Goal: Navigation & Orientation: Find specific page/section

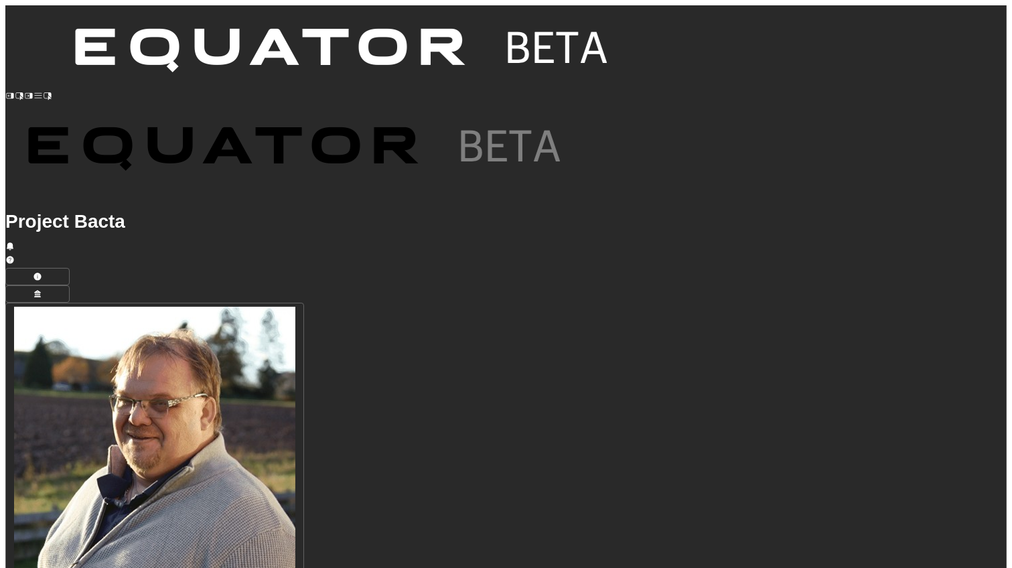
click at [33, 91] on icon at bounding box center [37, 95] width 9 height 9
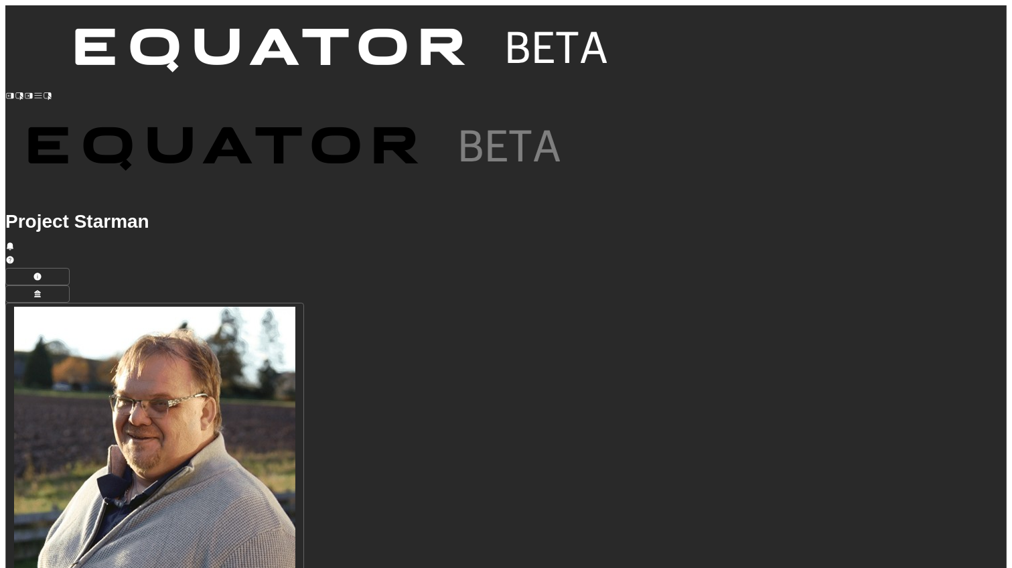
click at [33, 91] on icon at bounding box center [37, 95] width 9 height 9
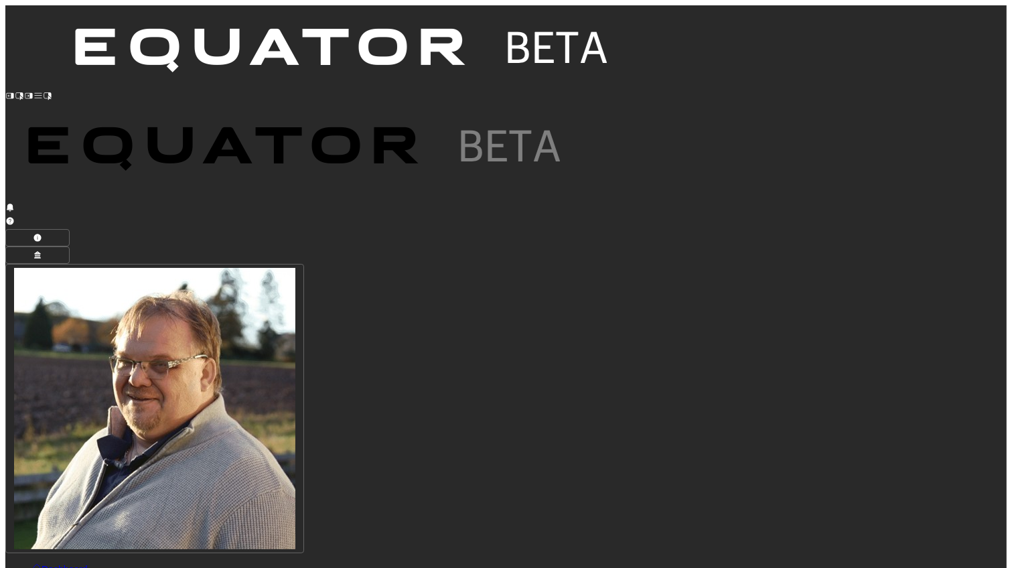
click at [32, 563] on icon at bounding box center [36, 567] width 9 height 9
click at [33, 91] on icon at bounding box center [37, 95] width 9 height 9
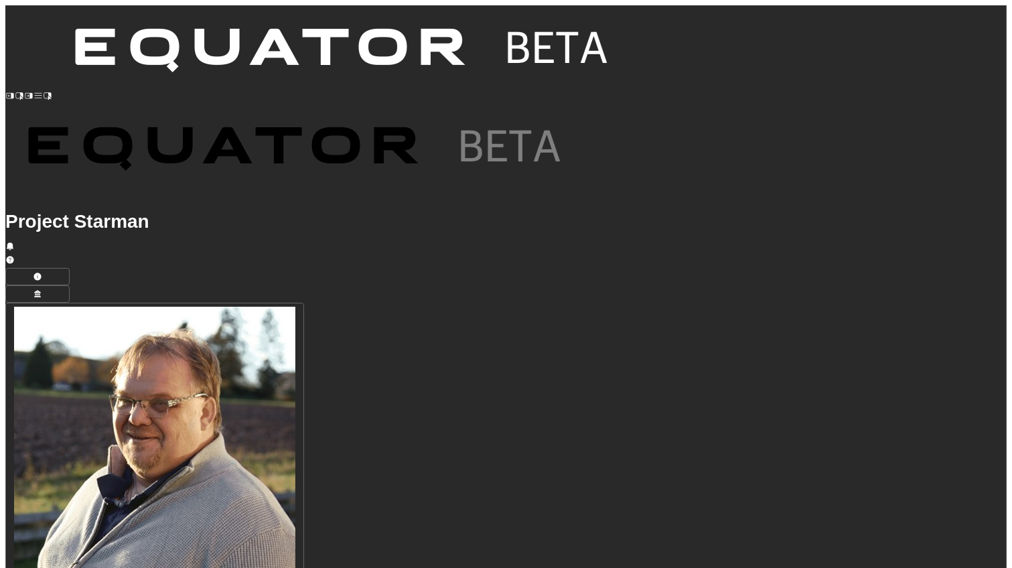
scroll to position [710, 0]
click at [33, 91] on icon at bounding box center [37, 95] width 9 height 9
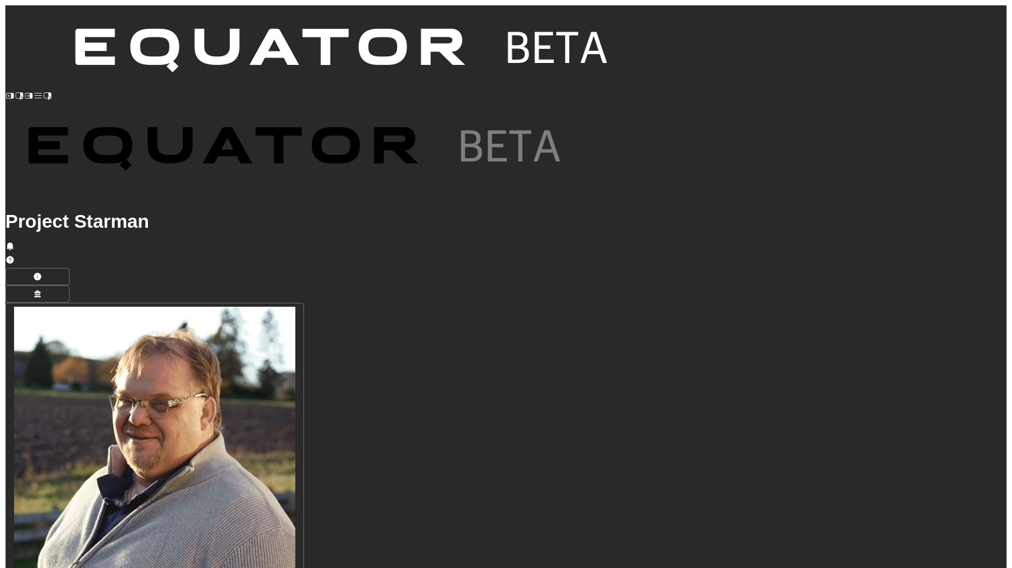
scroll to position [24, 0]
click at [415, 96] on div "In Progress" at bounding box center [404, 94] width 52 height 13
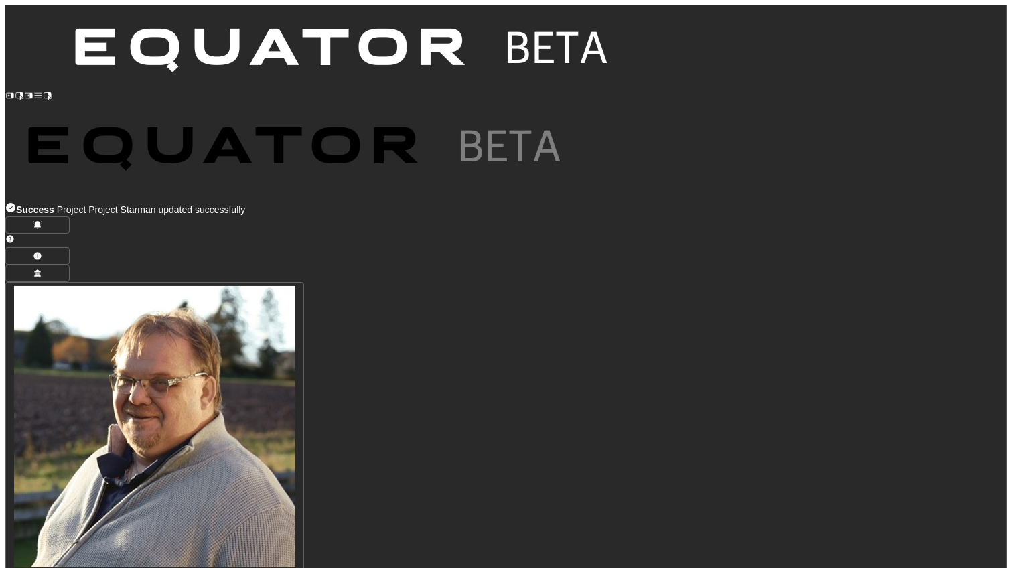
click at [33, 91] on icon at bounding box center [37, 95] width 9 height 9
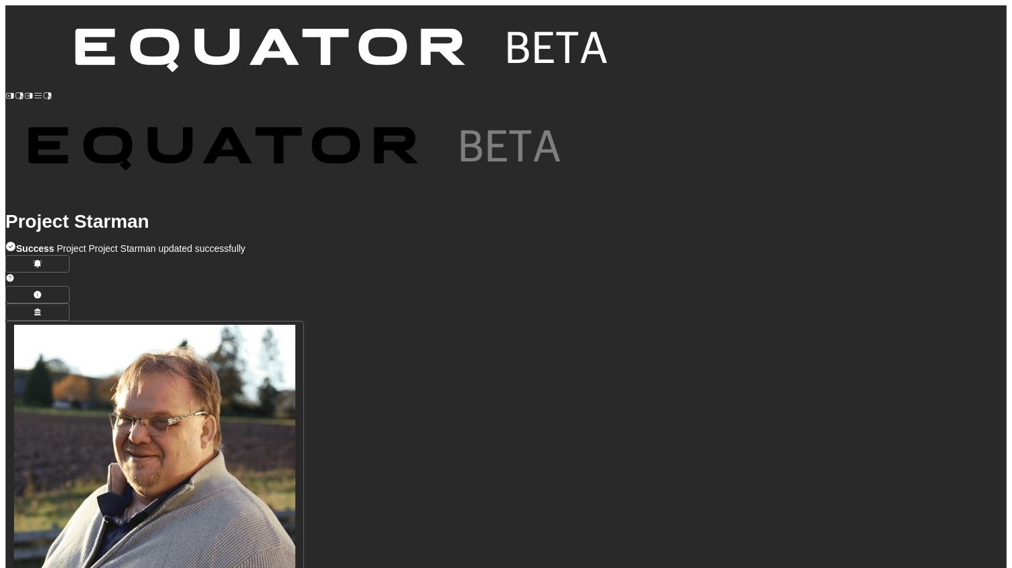
click at [33, 91] on icon at bounding box center [37, 95] width 9 height 9
